Goal: Task Accomplishment & Management: Complete application form

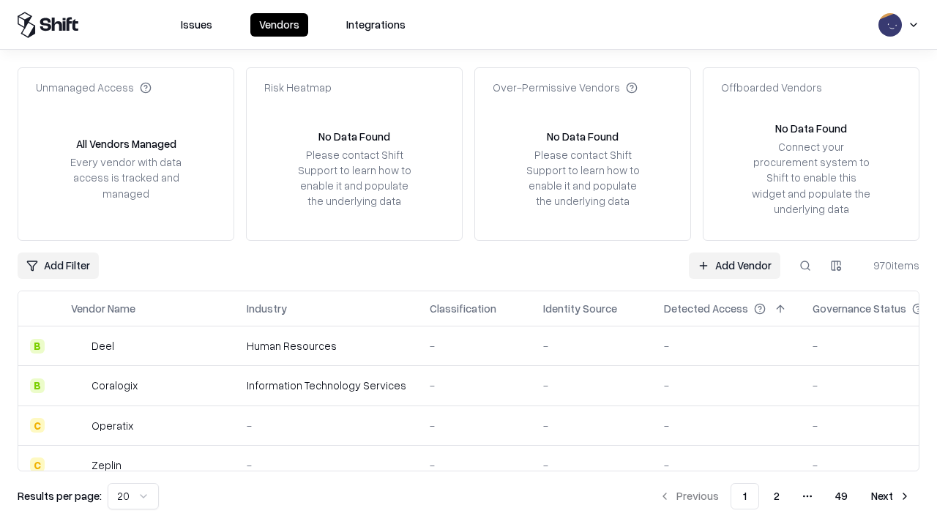
click at [734, 265] on link "Add Vendor" at bounding box center [734, 265] width 91 height 26
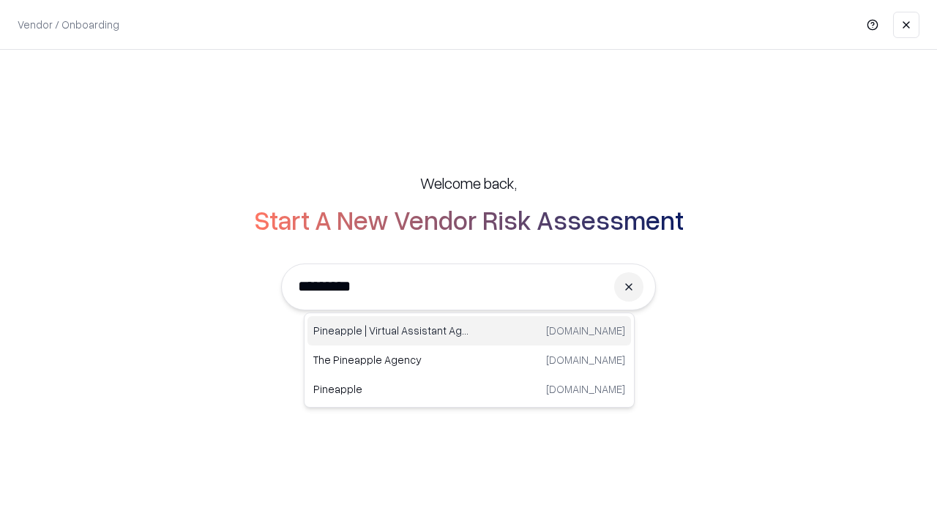
click at [469, 331] on div "Pineapple | Virtual Assistant Agency [DOMAIN_NAME]" at bounding box center [468, 330] width 323 height 29
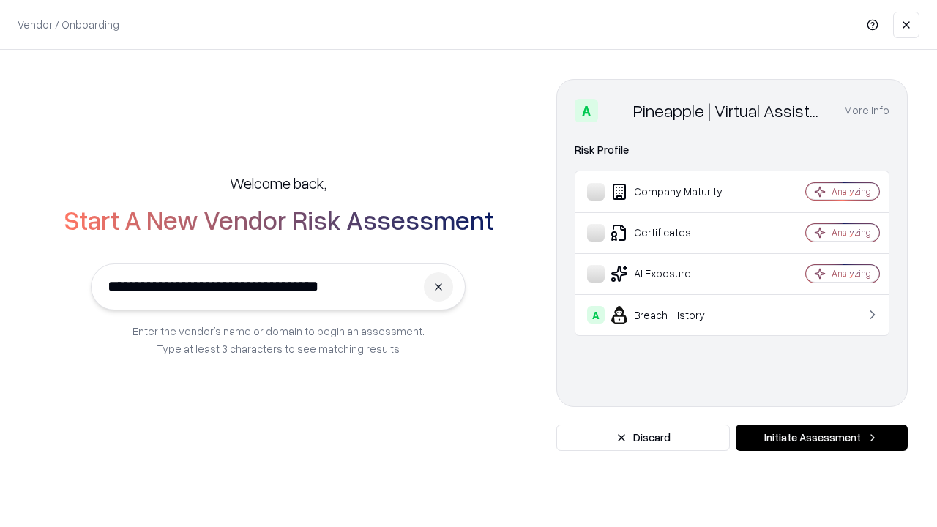
type input "**********"
click at [821, 438] on button "Initiate Assessment" at bounding box center [821, 437] width 172 height 26
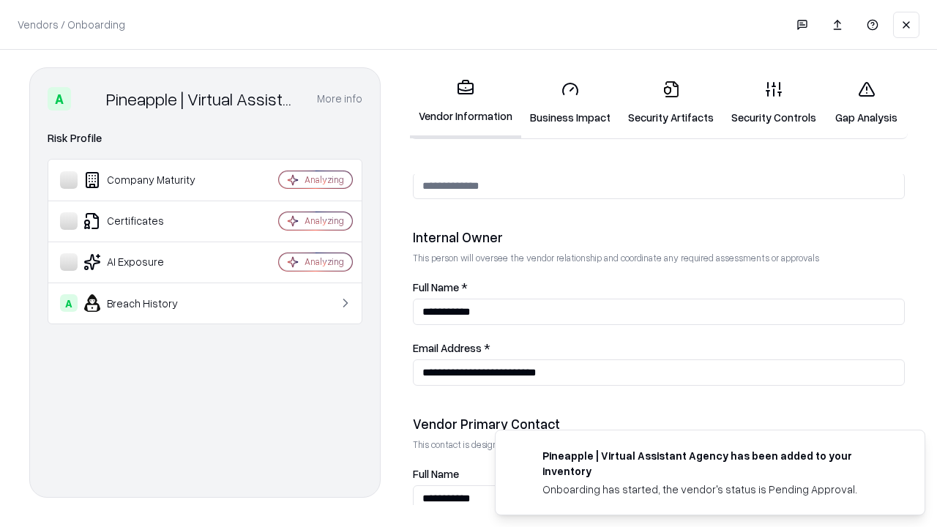
scroll to position [758, 0]
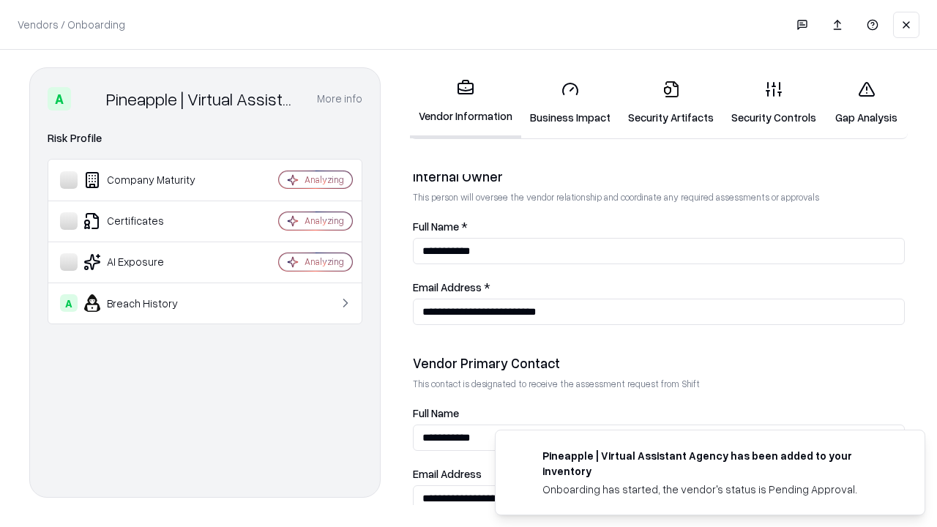
click at [570, 102] on link "Business Impact" at bounding box center [570, 103] width 98 height 68
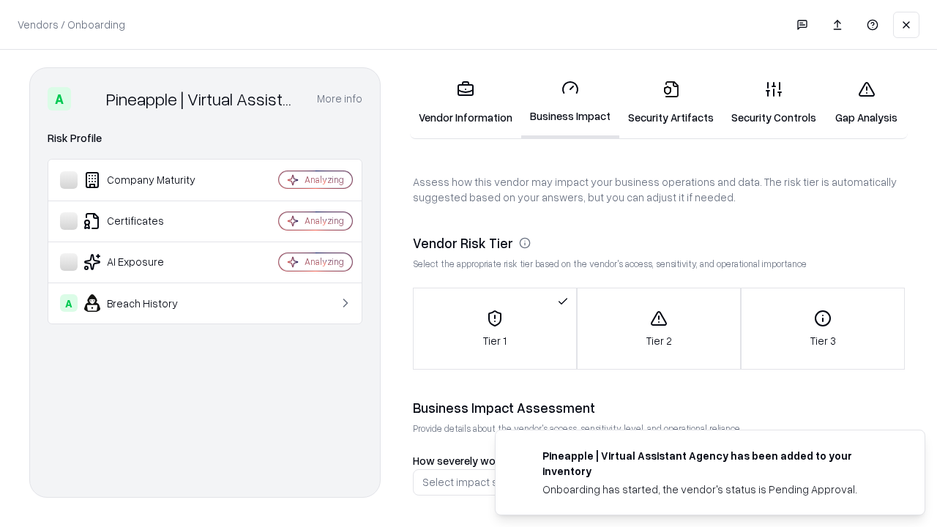
click at [866, 102] on link "Gap Analysis" at bounding box center [866, 103] width 83 height 68
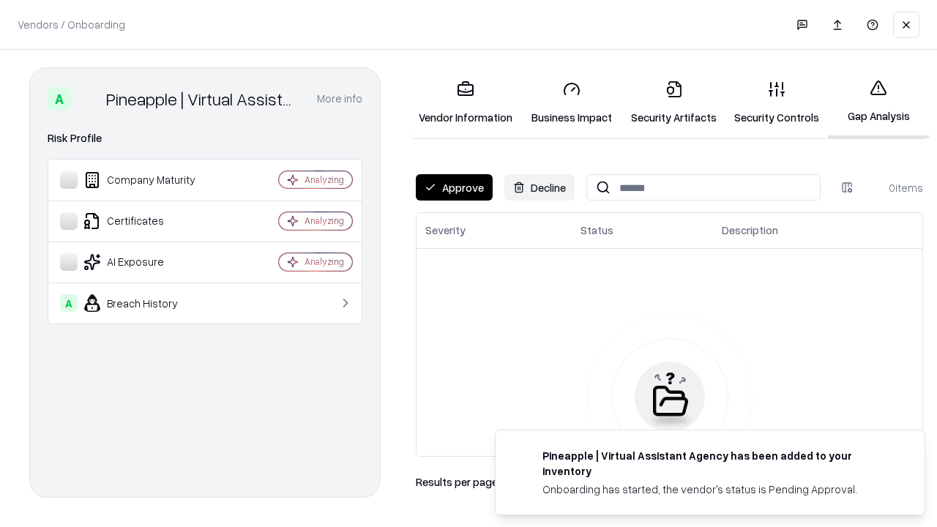
click at [454, 187] on button "Approve" at bounding box center [454, 187] width 77 height 26
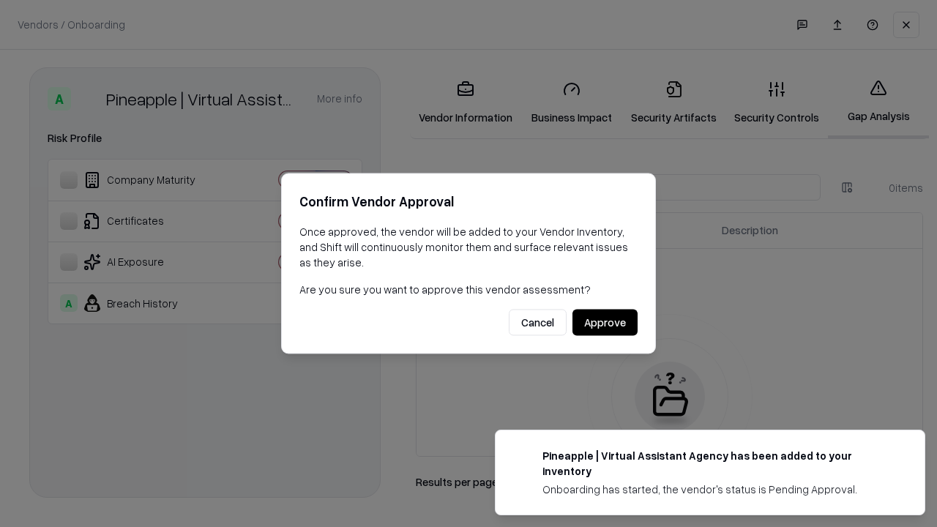
click at [604, 322] on button "Approve" at bounding box center [604, 323] width 65 height 26
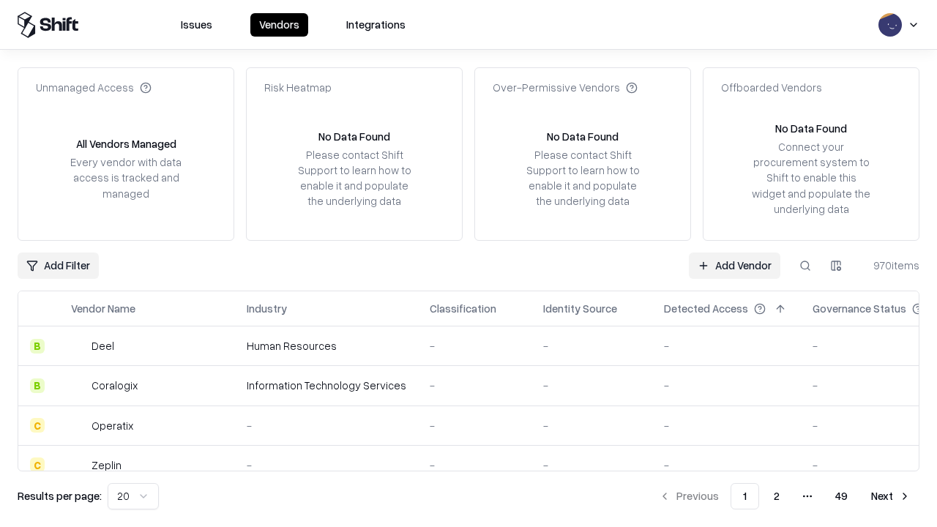
type input "**********"
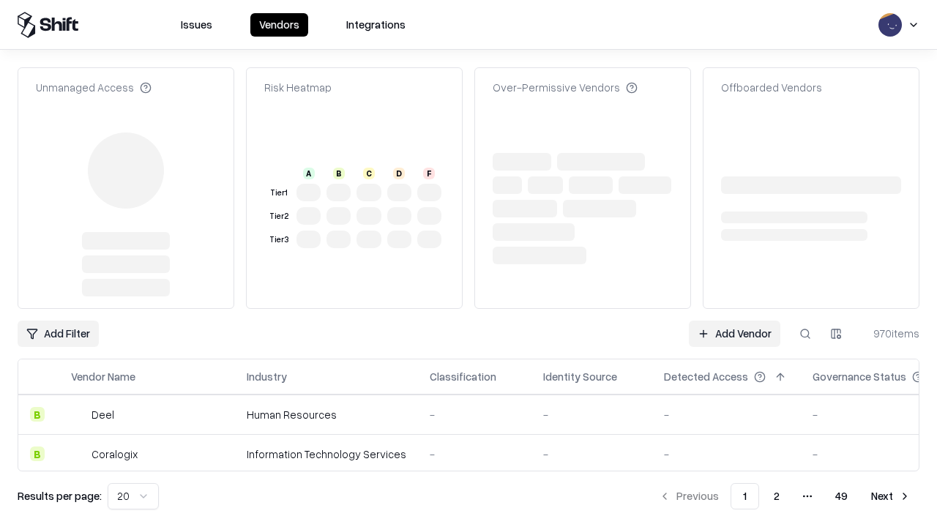
click at [734, 334] on link "Add Vendor" at bounding box center [734, 334] width 91 height 26
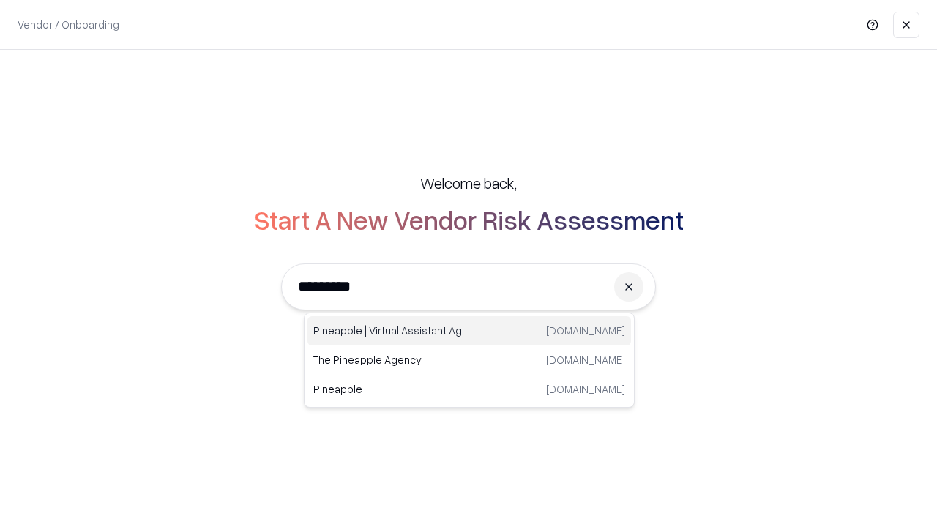
click at [469, 331] on div "Pineapple | Virtual Assistant Agency [DOMAIN_NAME]" at bounding box center [468, 330] width 323 height 29
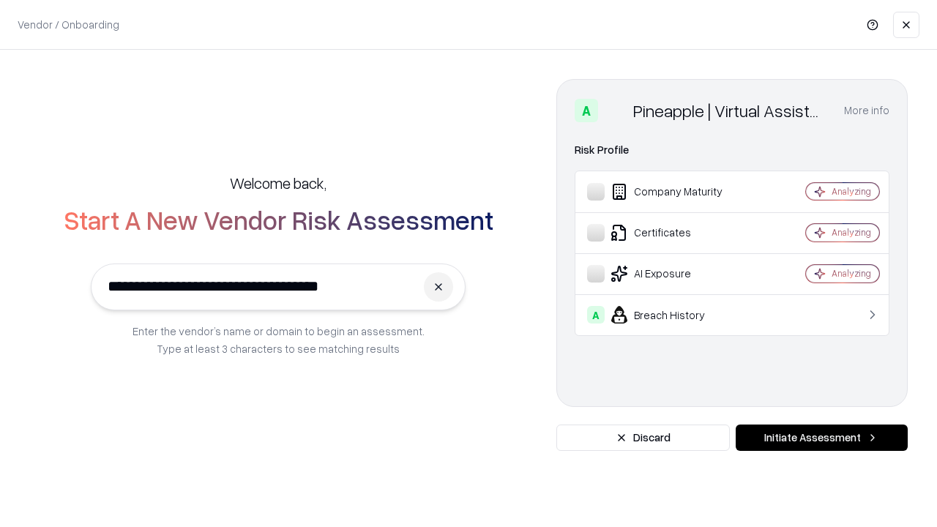
type input "**********"
click at [821, 438] on button "Initiate Assessment" at bounding box center [821, 437] width 172 height 26
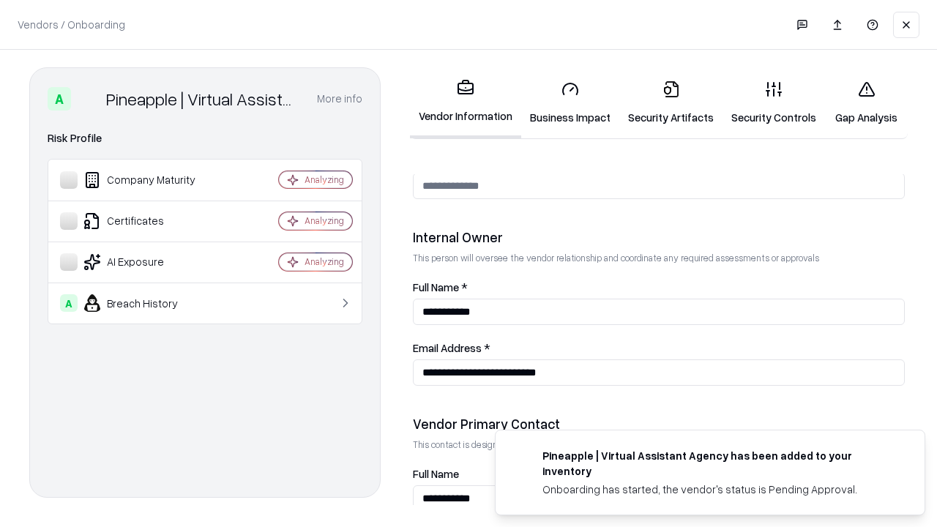
scroll to position [758, 0]
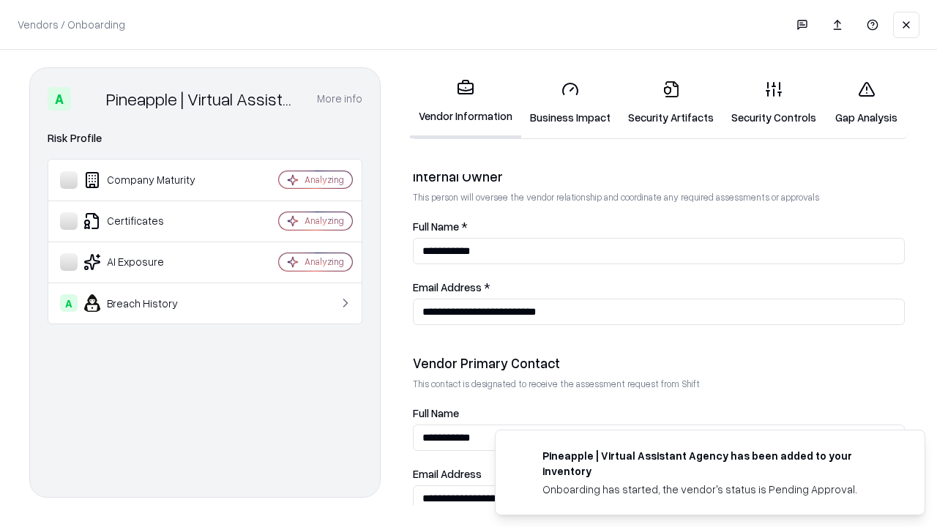
click at [866, 102] on link "Gap Analysis" at bounding box center [866, 103] width 83 height 68
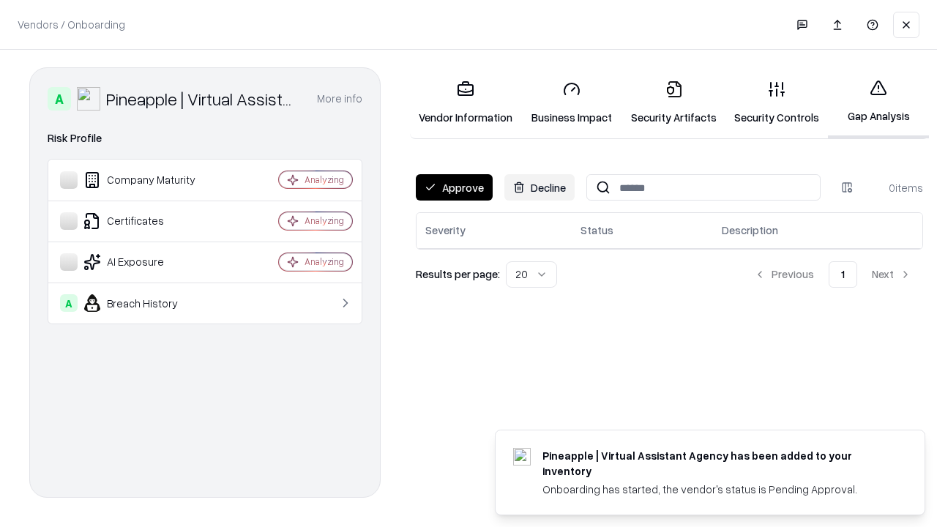
click at [454, 187] on button "Approve" at bounding box center [454, 187] width 77 height 26
